Goal: Navigation & Orientation: Find specific page/section

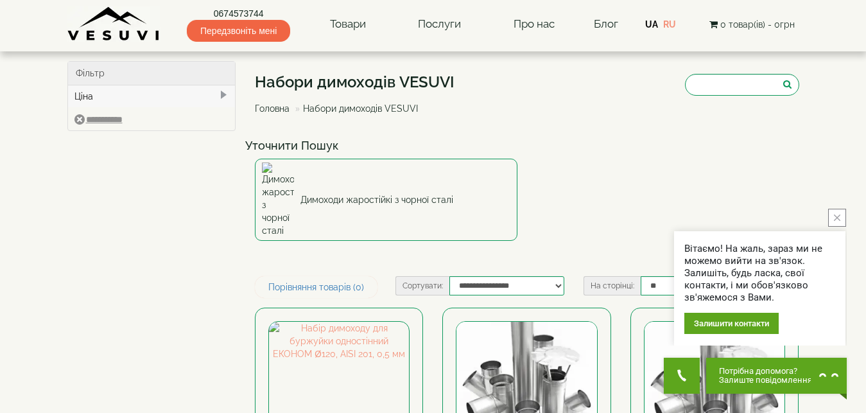
click at [270, 109] on link "Головна" at bounding box center [272, 108] width 35 height 10
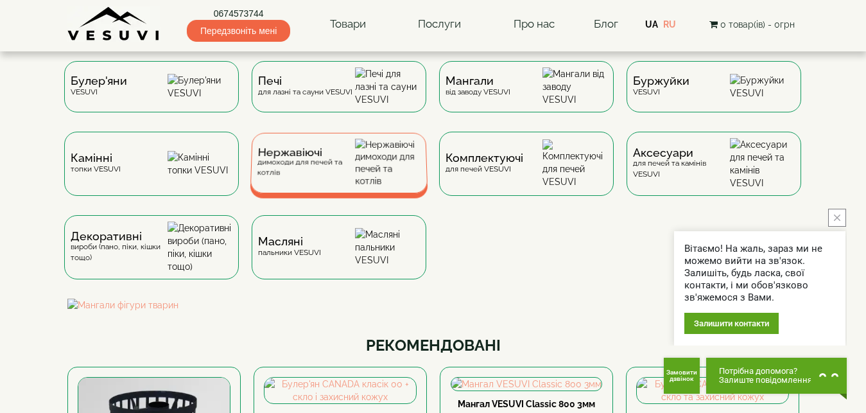
click at [299, 157] on span "Нержавіючі" at bounding box center [306, 153] width 98 height 10
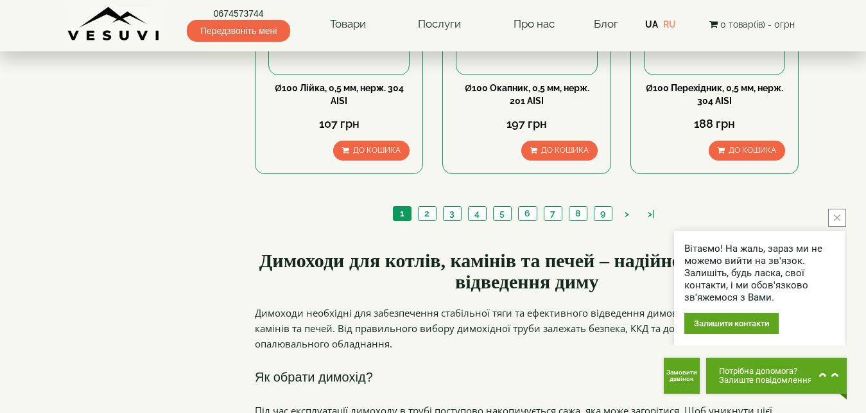
scroll to position [1702, 0]
